Goal: Task Accomplishment & Management: Manage account settings

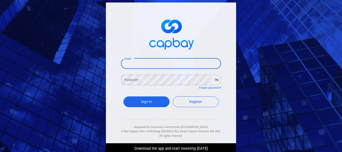
click at [157, 65] on input "Email" at bounding box center [171, 63] width 100 height 11
type input "[EMAIL_ADDRESS][DOMAIN_NAME]"
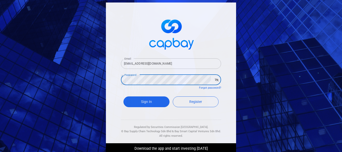
click at [123, 96] on button "Sign In" at bounding box center [146, 101] width 46 height 11
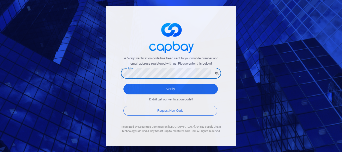
click at [123, 84] on button "Verify" at bounding box center [170, 89] width 94 height 11
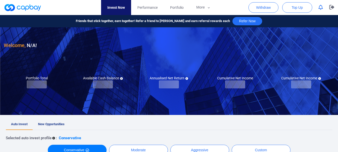
checkbox input "true"
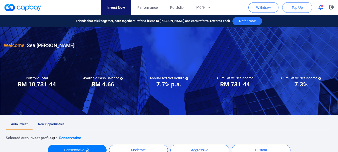
click at [323, 10] on button "button" at bounding box center [321, 8] width 10 height 8
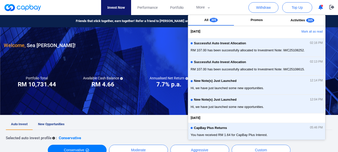
click at [323, 10] on button "button" at bounding box center [321, 8] width 10 height 8
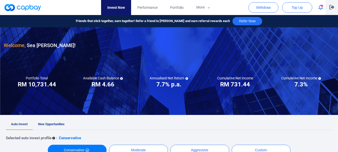
click at [330, 9] on icon "button" at bounding box center [331, 7] width 5 height 5
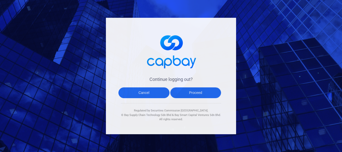
click at [191, 90] on button "Proceed" at bounding box center [195, 92] width 51 height 11
